Goal: Task Accomplishment & Management: Use online tool/utility

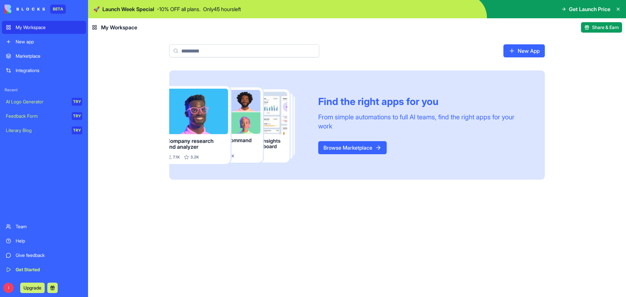
click at [8, 44] on link "New app" at bounding box center [44, 41] width 84 height 13
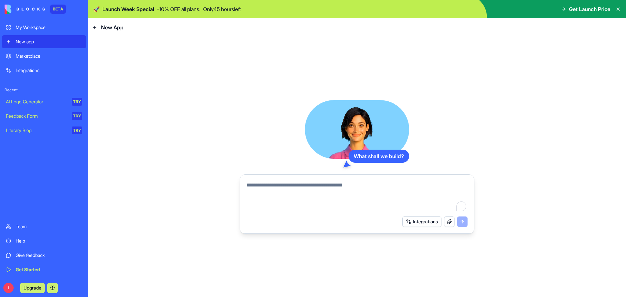
click at [19, 57] on div "Marketplace" at bounding box center [49, 56] width 67 height 7
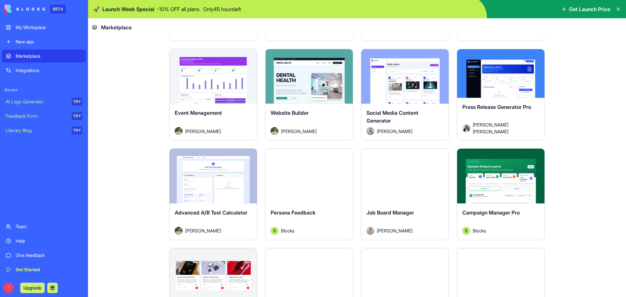
scroll to position [1383, 0]
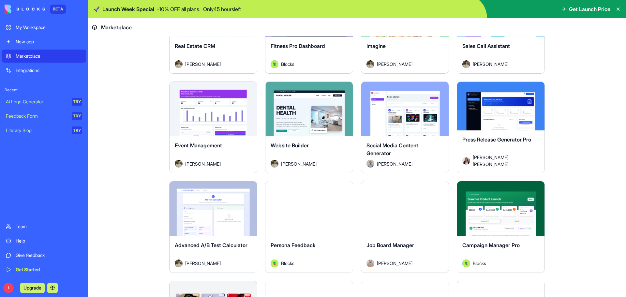
click at [400, 128] on div "Explore" at bounding box center [404, 109] width 87 height 55
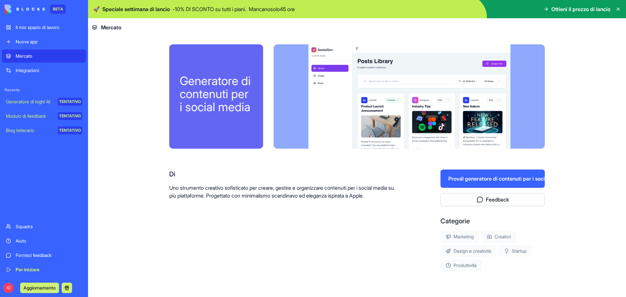
click at [233, 94] on font "Generatore di contenuti per i social media" at bounding box center [215, 94] width 71 height 40
click at [486, 180] on font "il generatore di contenuti per i social media" at bounding box center [513, 179] width 104 height 7
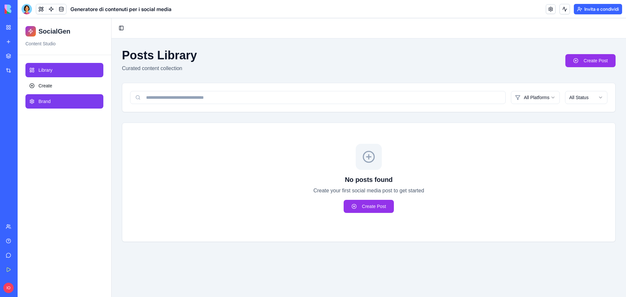
click at [40, 99] on span "Brand" at bounding box center [44, 101] width 12 height 7
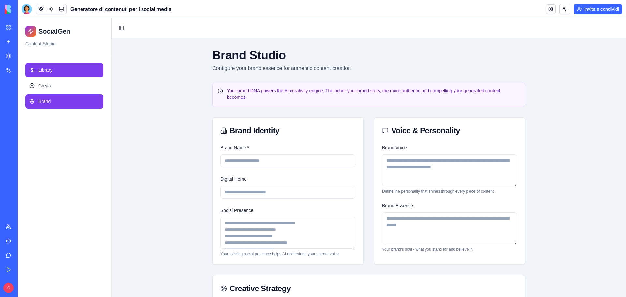
click at [51, 73] on link "Library" at bounding box center [64, 70] width 78 height 14
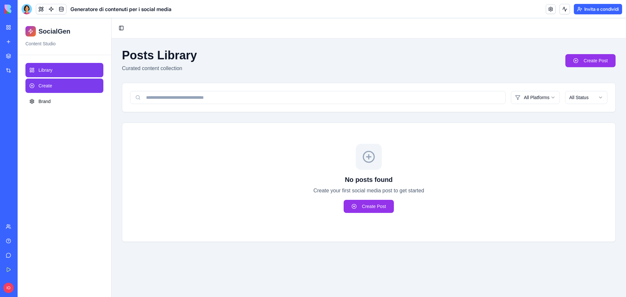
click at [50, 86] on span "Create" at bounding box center [45, 86] width 14 height 7
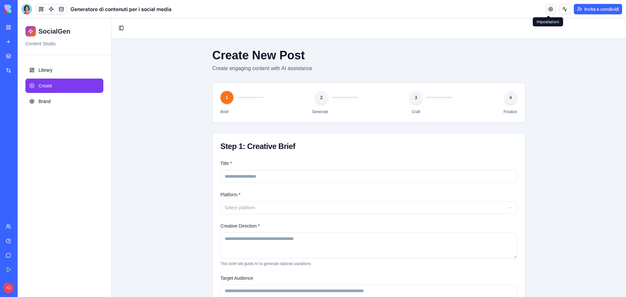
click at [550, 8] on link at bounding box center [551, 9] width 10 height 10
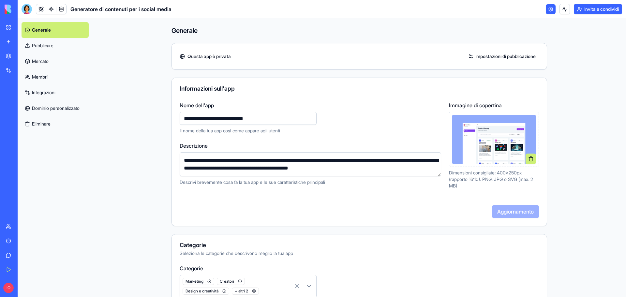
click at [489, 55] on font "Impostazioni di pubblicazione" at bounding box center [506, 56] width 60 height 6
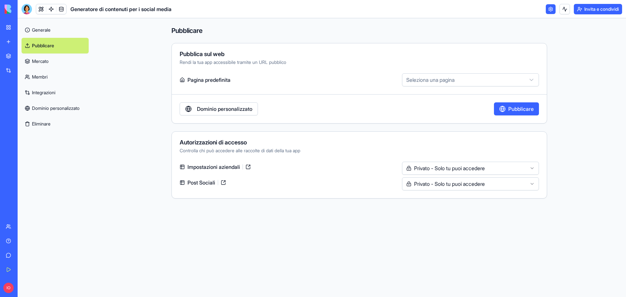
click at [481, 81] on html "**********" at bounding box center [313, 148] width 626 height 297
click at [335, 108] on html "**********" at bounding box center [313, 148] width 626 height 297
click at [231, 110] on font "Dominio personalizzato" at bounding box center [224, 109] width 55 height 7
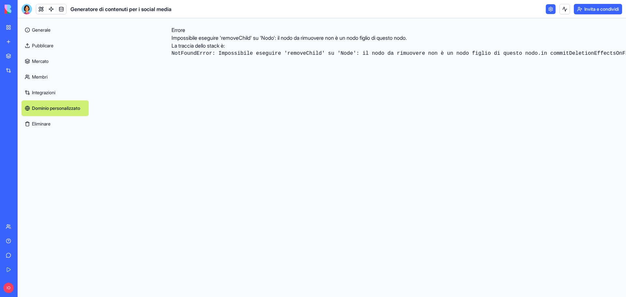
scroll to position [160, 0]
click at [37, 90] on font "Integrazioni" at bounding box center [43, 93] width 23 height 6
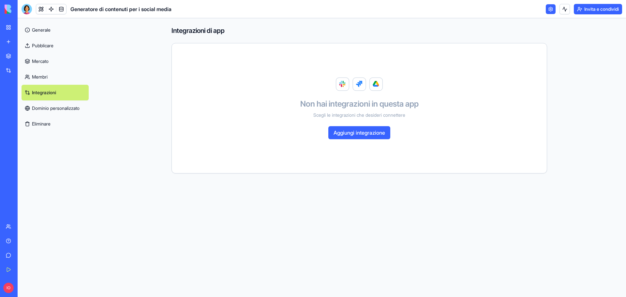
click at [36, 77] on font "Membri" at bounding box center [40, 77] width 16 height 6
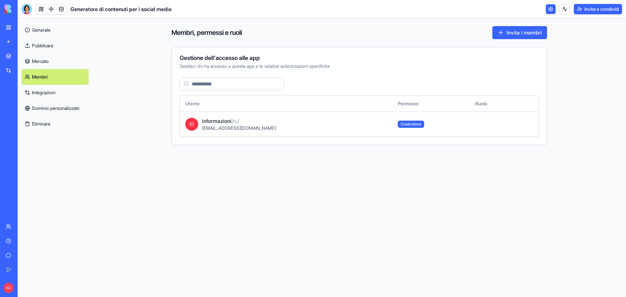
click at [37, 63] on font "Mercato" at bounding box center [40, 61] width 17 height 6
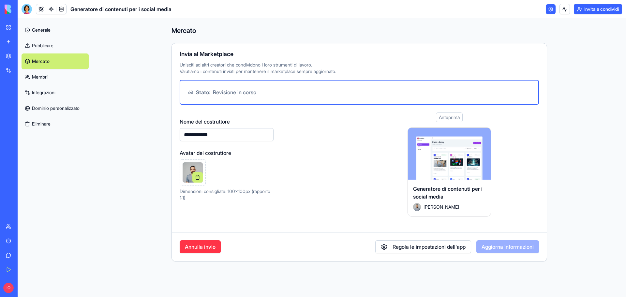
click at [40, 33] on font "Generale" at bounding box center [41, 30] width 19 height 7
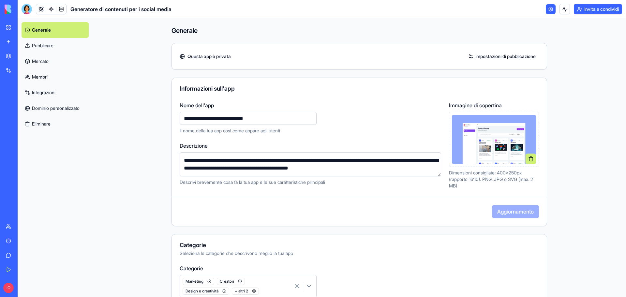
click at [487, 57] on font "Impostazioni di pubblicazione" at bounding box center [506, 56] width 60 height 6
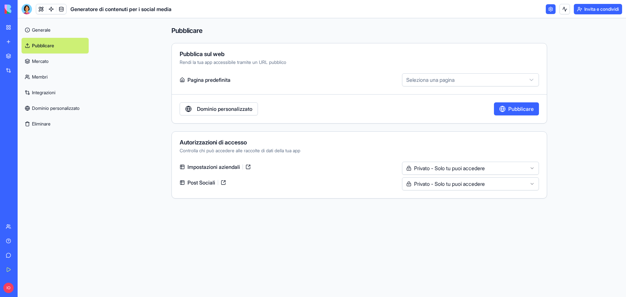
click at [429, 81] on html "**********" at bounding box center [313, 148] width 626 height 297
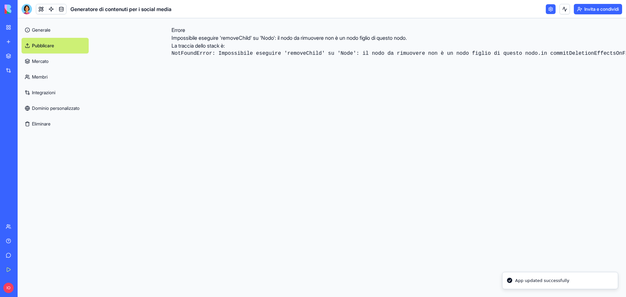
scroll to position [160, 0]
click at [43, 12] on link at bounding box center [41, 9] width 10 height 10
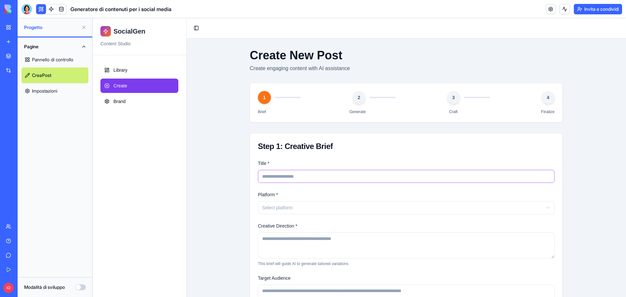
click at [281, 173] on input "Title *" at bounding box center [406, 176] width 297 height 13
drag, startPoint x: 274, startPoint y: 175, endPoint x: 269, endPoint y: 182, distance: 8.6
click at [273, 190] on div "Title * Platform * Select platform Creative Direction * This brief will guide A…" at bounding box center [406, 252] width 313 height 185
